Goal: Task Accomplishment & Management: Manage account settings

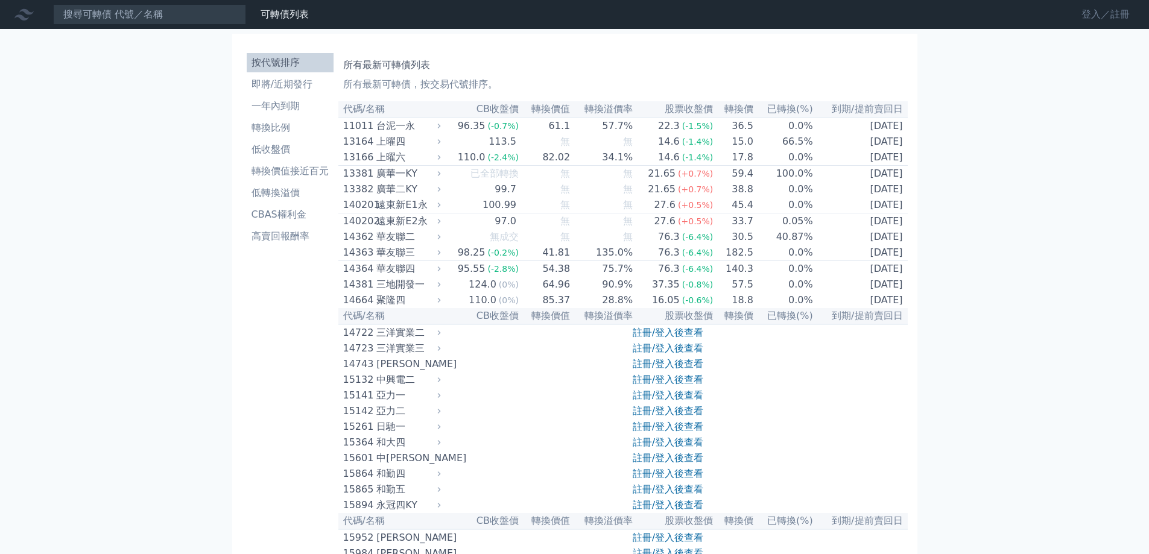
click at [1088, 15] on link "登入／註冊" at bounding box center [1105, 14] width 68 height 19
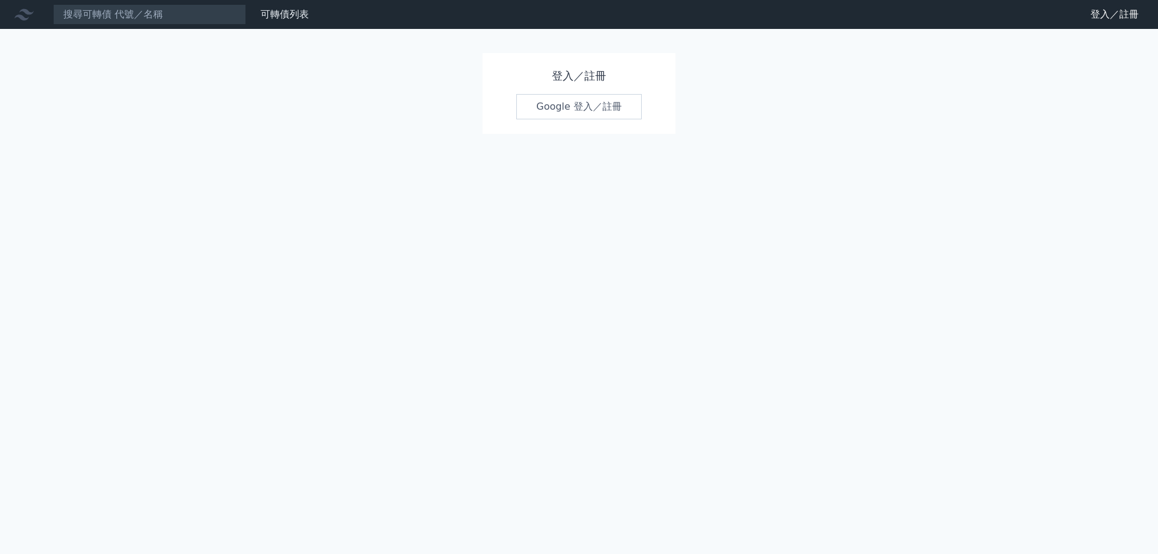
click at [552, 109] on link "Google 登入／註冊" at bounding box center [578, 106] width 125 height 25
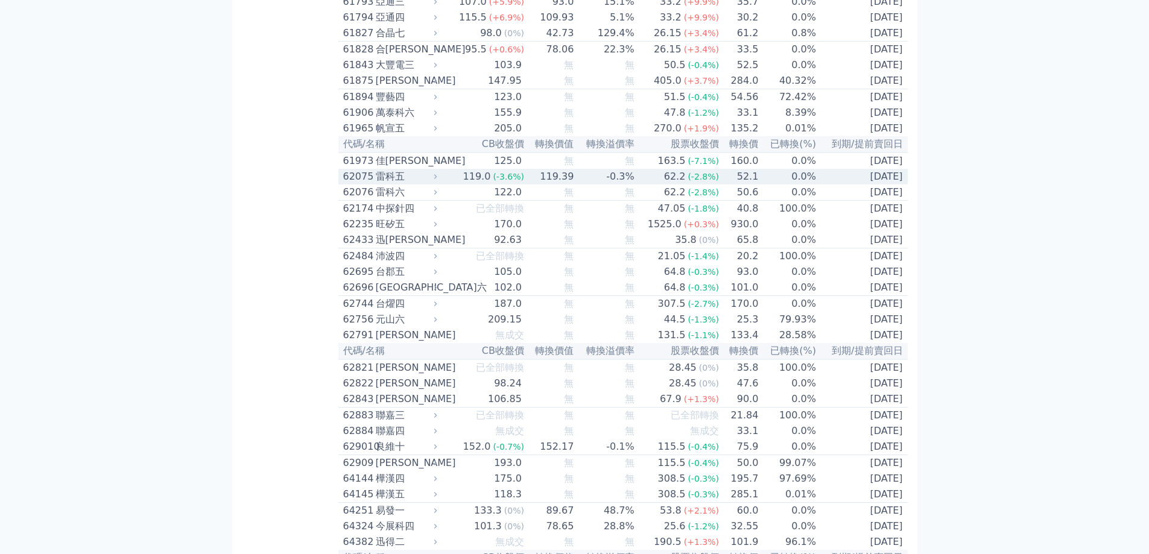
scroll to position [4506, 0]
